Goal: Transaction & Acquisition: Purchase product/service

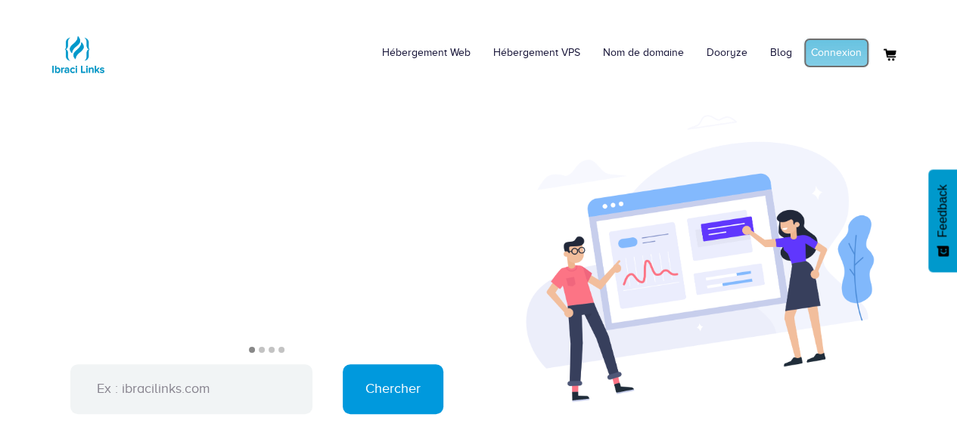
click at [819, 47] on link "Connexion" at bounding box center [836, 53] width 66 height 30
click at [824, 58] on link "Mon compte" at bounding box center [832, 53] width 73 height 30
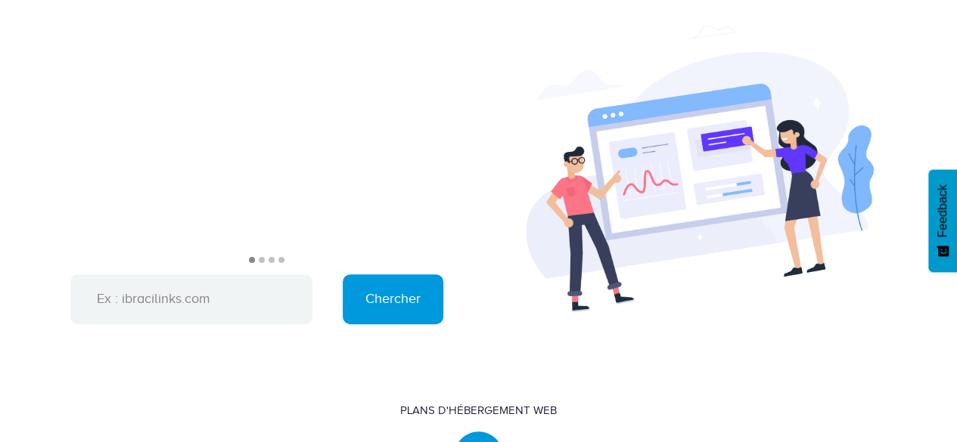
scroll to position [91, 0]
click at [194, 308] on input "text" at bounding box center [191, 299] width 242 height 50
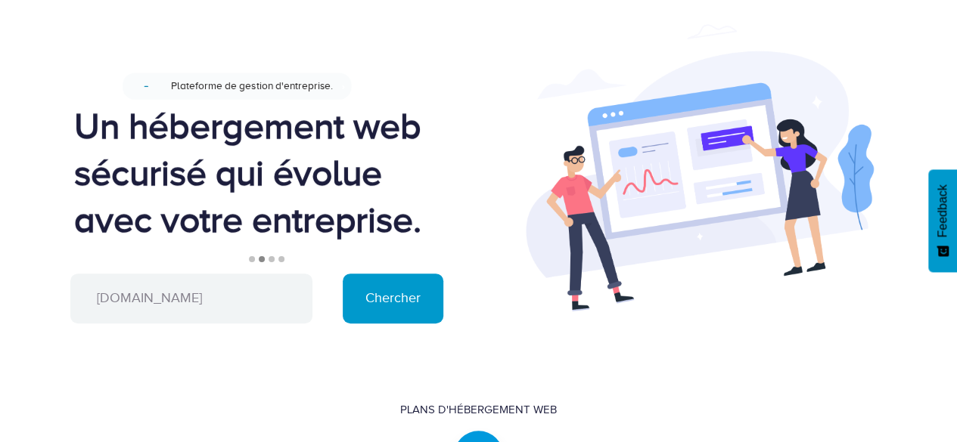
type input "alerti.com"
click at [390, 310] on input "Chercher" at bounding box center [393, 299] width 101 height 50
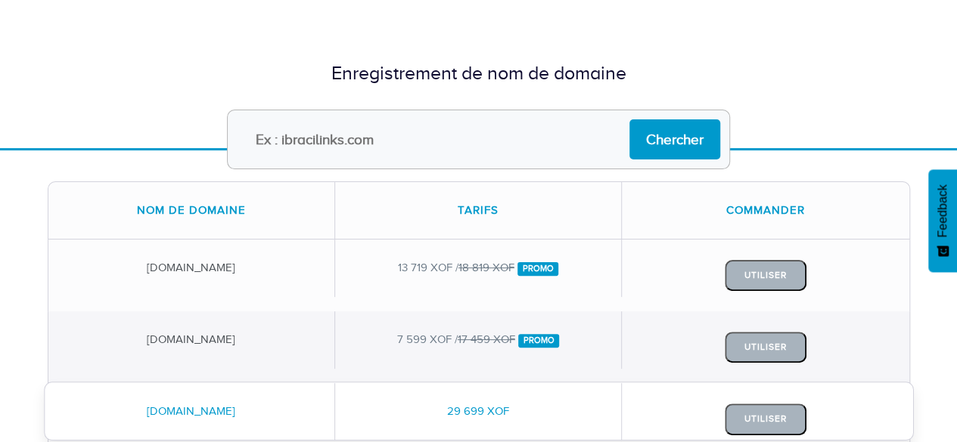
scroll to position [82, 0]
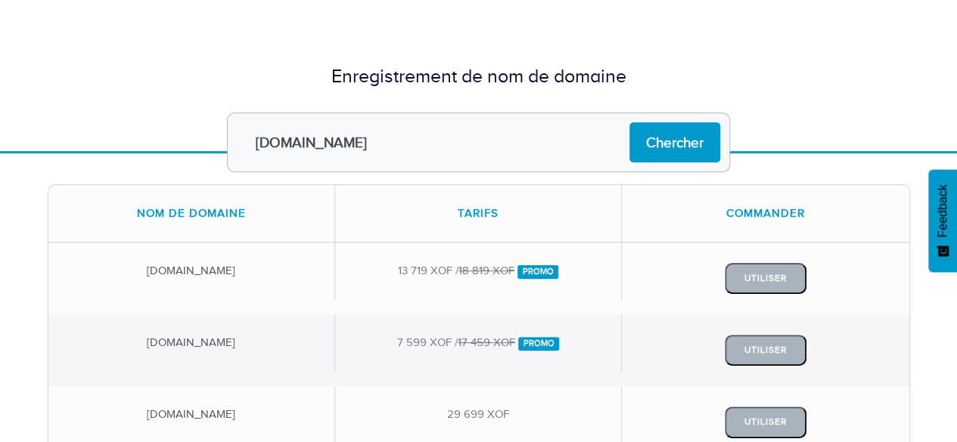
type input "alertinondation.com"
click at [629, 123] on input "Chercher" at bounding box center [674, 143] width 91 height 40
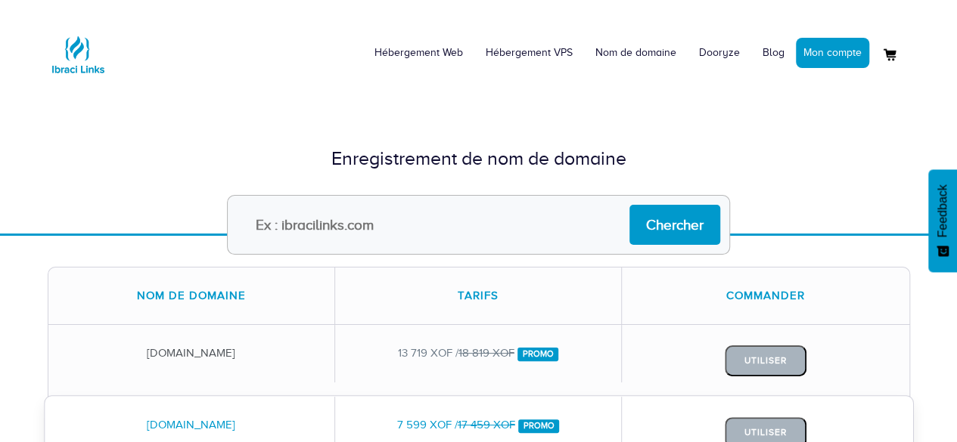
scroll to position [1, 0]
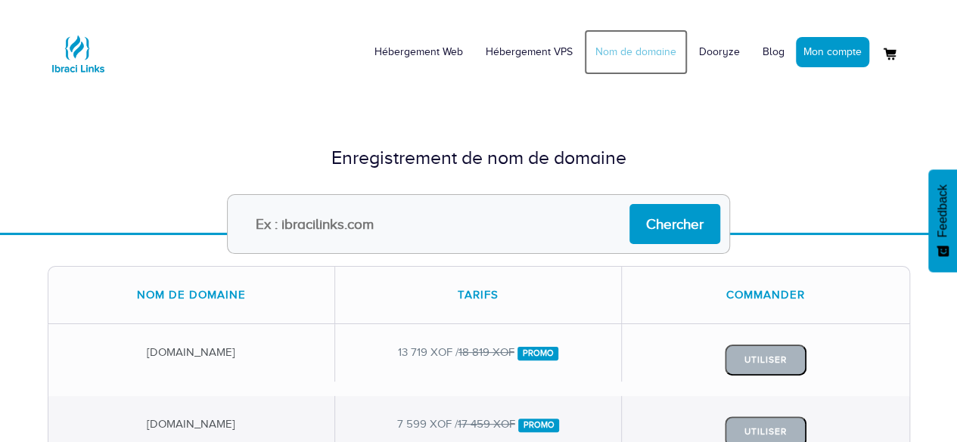
click at [656, 52] on link "Nom de domaine" at bounding box center [636, 51] width 104 height 45
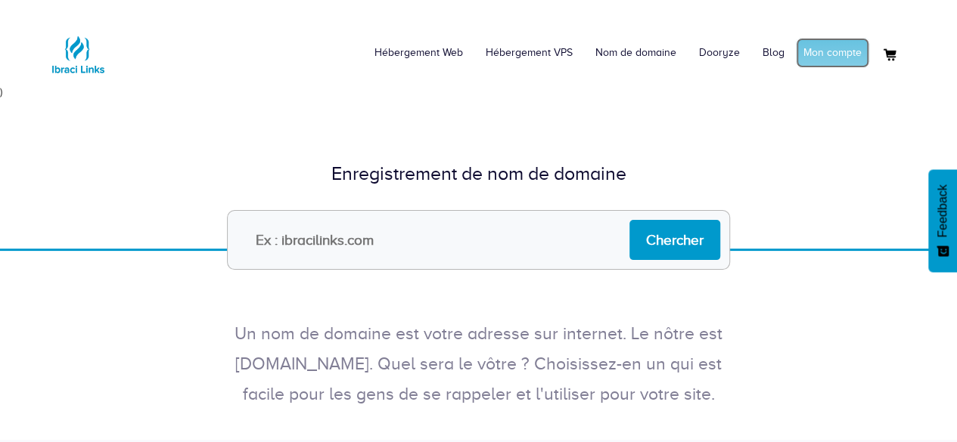
click at [835, 58] on link "Mon compte" at bounding box center [832, 53] width 73 height 30
